Goal: Navigation & Orientation: Go to known website

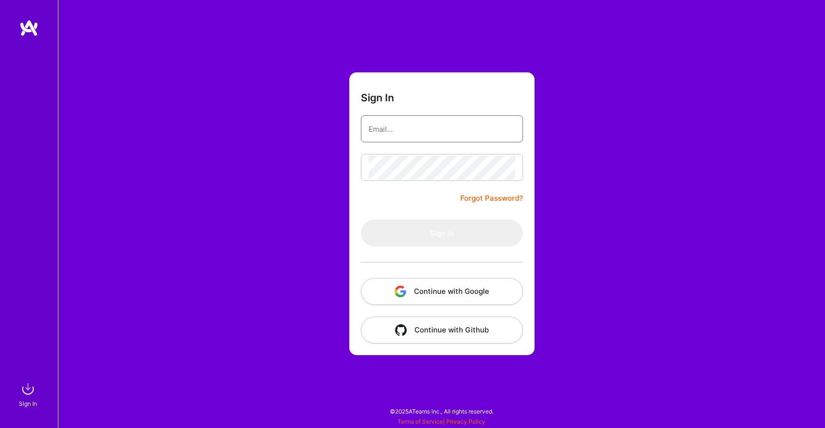
type input "[EMAIL_ADDRESS][DOMAIN_NAME]"
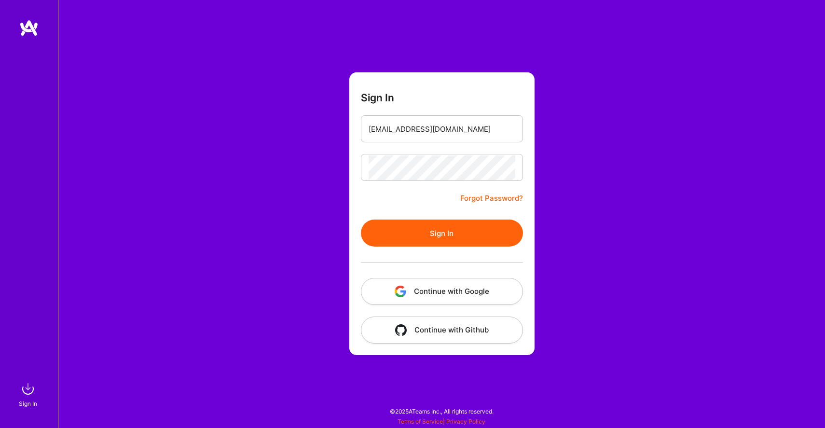
drag, startPoint x: 440, startPoint y: 228, endPoint x: 448, endPoint y: 224, distance: 8.6
click at [441, 227] on button "Sign In" at bounding box center [442, 233] width 162 height 27
